Goal: Find specific page/section

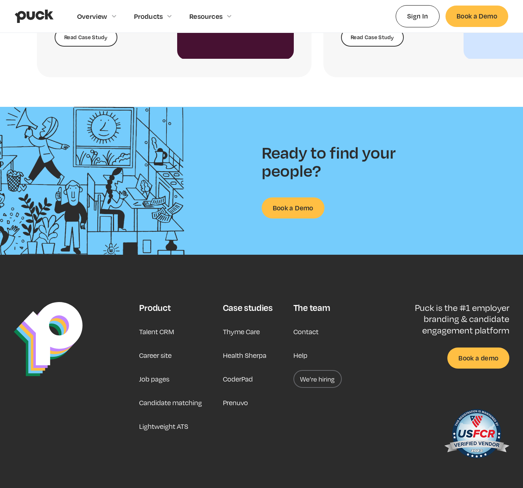
scroll to position [1670, 0]
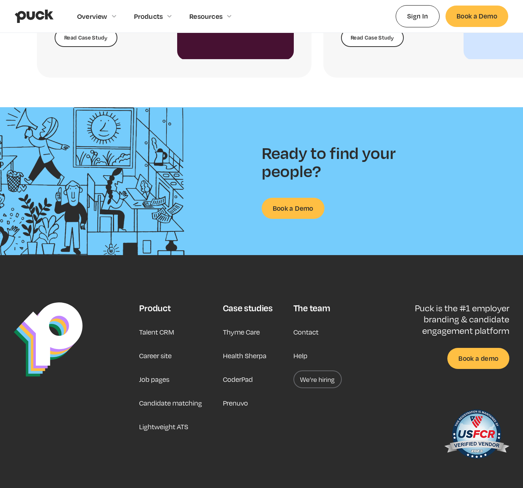
click at [154, 349] on link "Career site" at bounding box center [155, 355] width 33 height 18
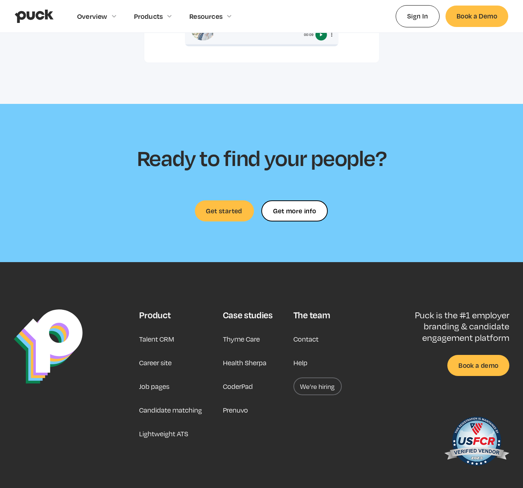
scroll to position [2045, 0]
click at [153, 354] on link "Career site" at bounding box center [155, 363] width 33 height 18
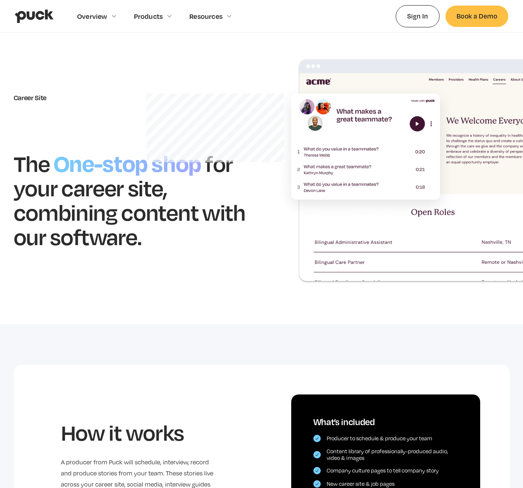
scroll to position [16, 0]
click at [421, 214] on img at bounding box center [423, 170] width 292 height 225
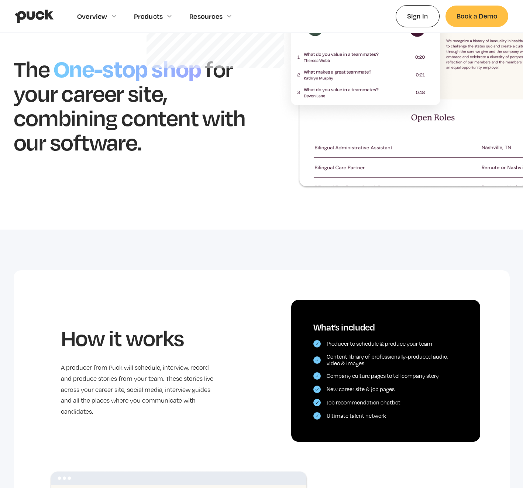
scroll to position [198, 0]
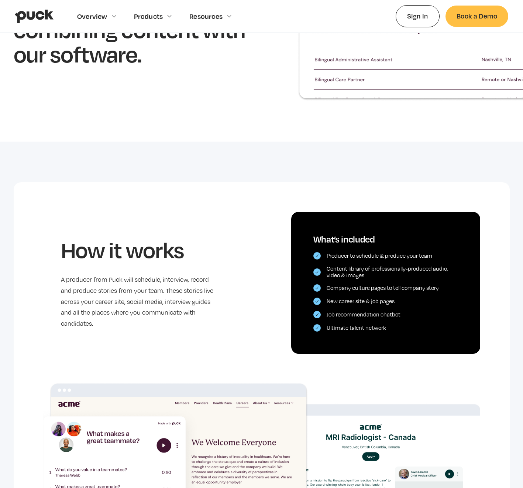
click at [229, 17] on icon at bounding box center [229, 16] width 4 height 3
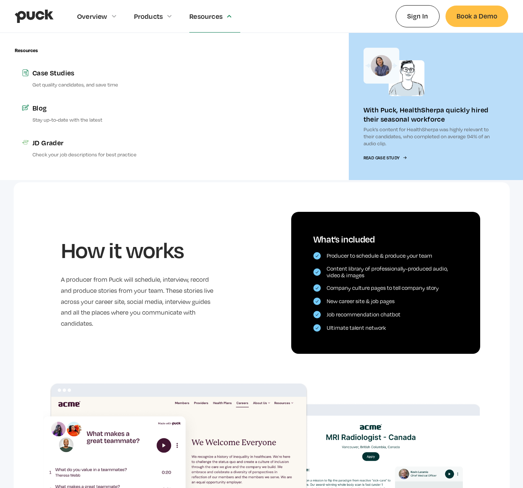
click at [112, 17] on icon at bounding box center [114, 16] width 4 height 3
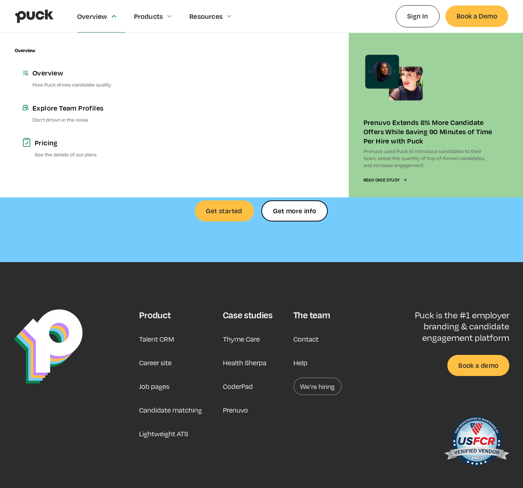
scroll to position [2045, 0]
click at [309, 309] on div "The team Contact Help We’re hiring" at bounding box center [318, 390] width 48 height 163
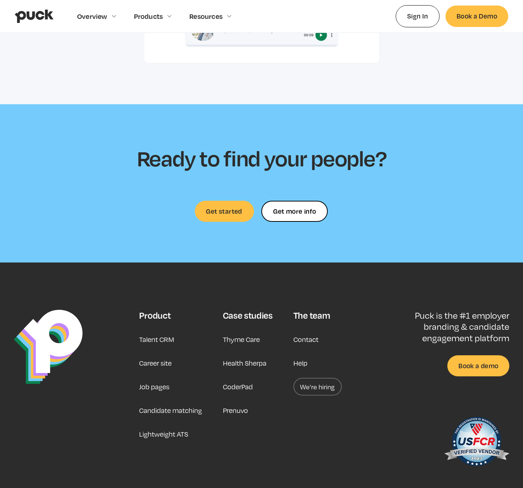
click at [320, 377] on link "We’re hiring" at bounding box center [318, 386] width 48 height 18
